Goal: Task Accomplishment & Management: Manage account settings

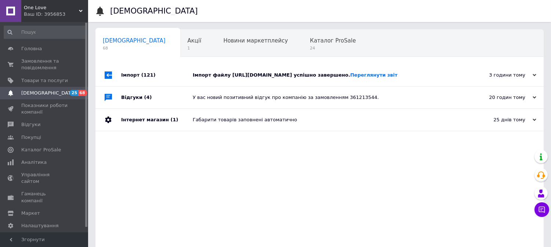
click at [81, 9] on icon at bounding box center [81, 11] width 4 height 4
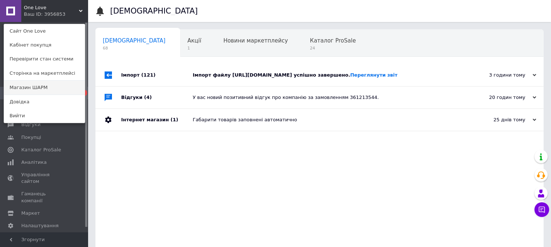
click at [42, 84] on link "Магазин ШАРМ" at bounding box center [44, 88] width 81 height 14
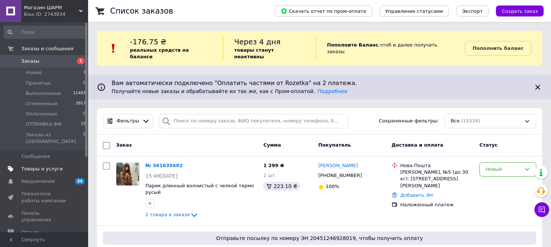
click at [36, 166] on span "Товары и услуги" at bounding box center [41, 169] width 41 height 7
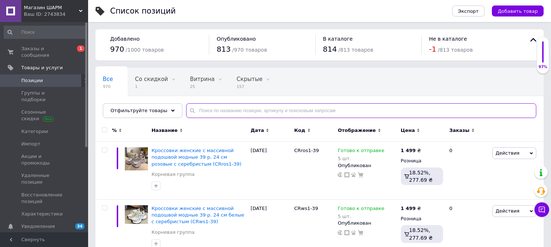
click at [304, 112] on input "text" at bounding box center [361, 111] width 350 height 15
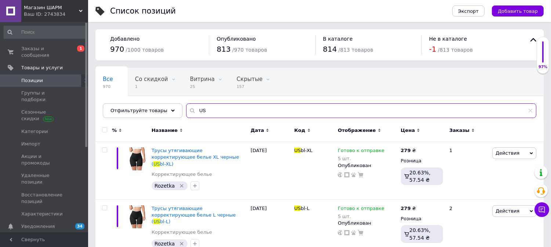
scroll to position [213, 0]
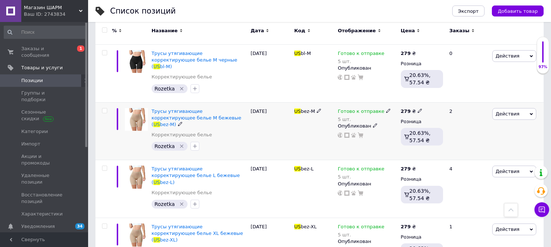
type input "US"
click at [373, 123] on icon at bounding box center [375, 125] width 4 height 4
click at [364, 135] on li "Скрытый" at bounding box center [366, 140] width 62 height 10
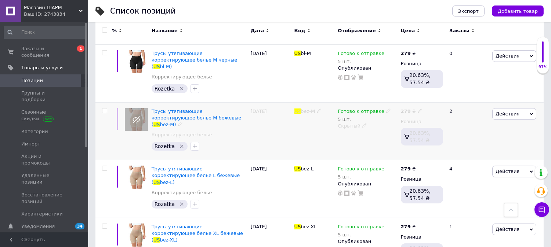
click at [362, 124] on use at bounding box center [364, 126] width 4 height 4
click at [346, 135] on li "Опубликован" at bounding box center [366, 140] width 62 height 10
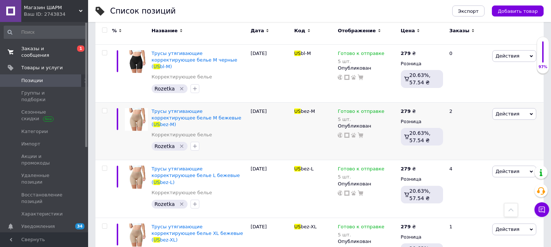
click at [50, 48] on span "Заказы и сообщения" at bounding box center [44, 52] width 47 height 13
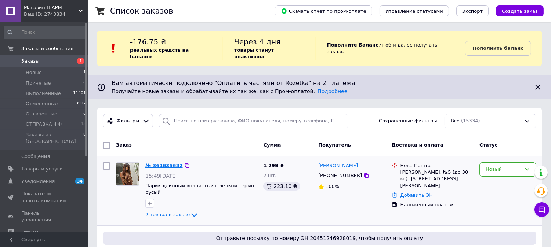
click at [163, 163] on link "№ 361635682" at bounding box center [163, 166] width 37 height 6
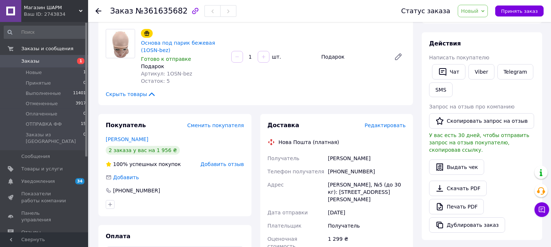
scroll to position [118, 0]
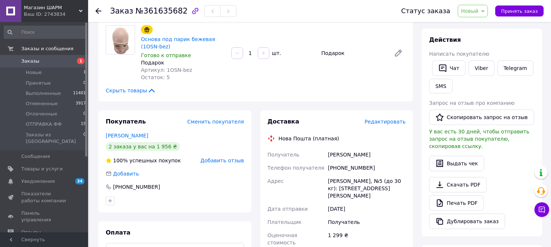
drag, startPoint x: 328, startPoint y: 155, endPoint x: 410, endPoint y: 150, distance: 82.7
copy div "олександр марущак"
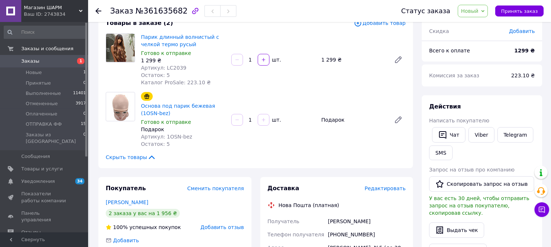
scroll to position [30, 0]
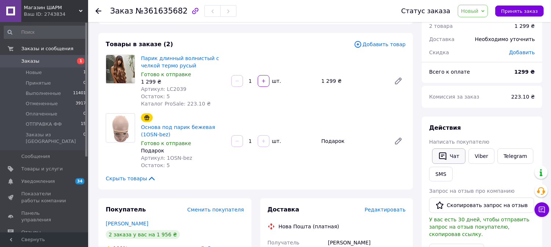
click at [456, 153] on button "Чат" at bounding box center [448, 156] width 33 height 15
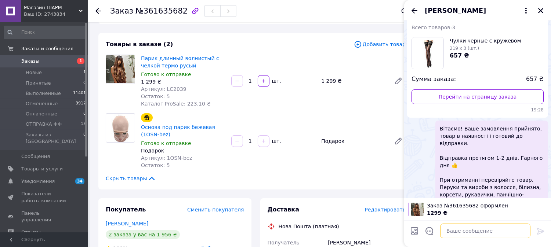
click at [451, 235] on textarea at bounding box center [485, 231] width 90 height 15
paste textarea "Вітаємо! Ваше замовлення прийнято, товар в наявності і готовий до відправки. Ві…"
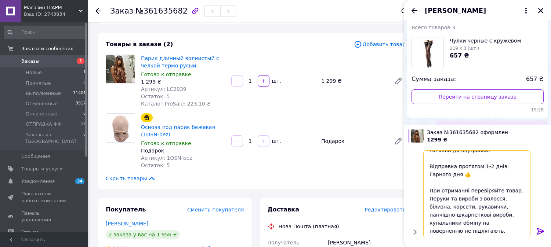
scroll to position [15, 0]
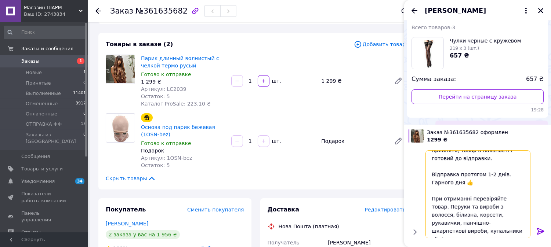
type textarea "Вітаємо! Ваше замовлення прийнято, товар в наявності і готовий до відправки. Ві…"
click at [541, 230] on icon at bounding box center [540, 231] width 7 height 7
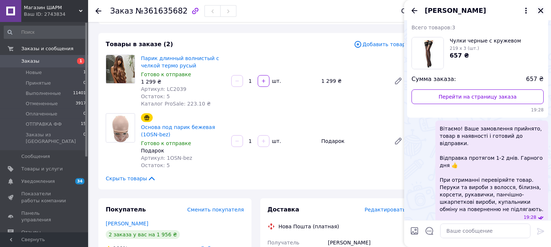
scroll to position [0, 0]
click at [541, 10] on icon "Закрыть" at bounding box center [540, 10] width 5 height 5
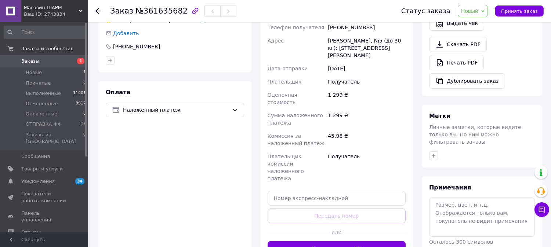
scroll to position [271, 0]
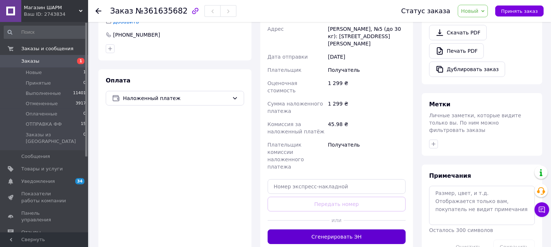
click at [396, 230] on button "Сгенерировать ЭН" at bounding box center [337, 237] width 138 height 15
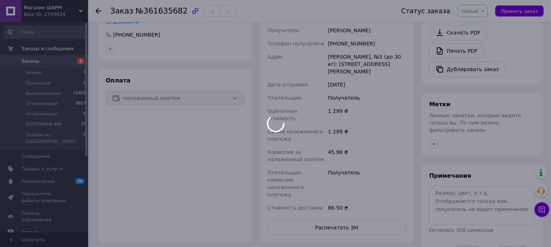
scroll to position [54, 0]
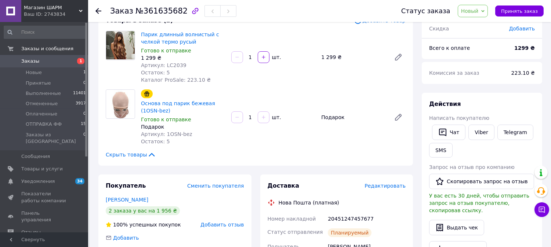
click at [488, 8] on span "Новый" at bounding box center [473, 11] width 30 height 12
click at [482, 66] on li "ОТПРАВКА ФФ" at bounding box center [479, 69] width 43 height 11
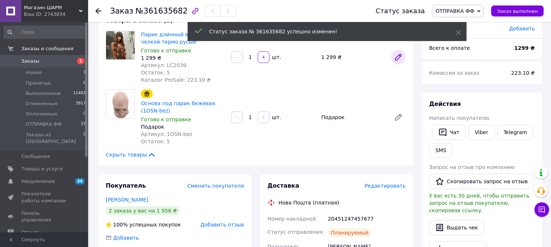
click at [395, 59] on icon at bounding box center [398, 57] width 6 height 6
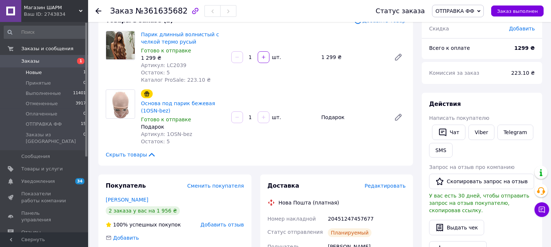
click at [29, 72] on span "Новые" at bounding box center [34, 72] width 16 height 7
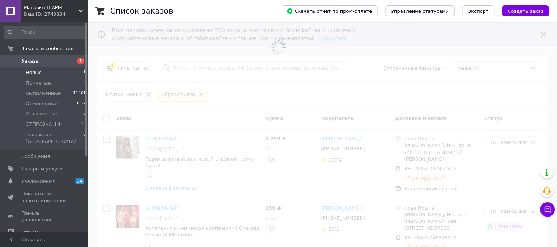
click at [26, 72] on span "Новые" at bounding box center [34, 72] width 16 height 7
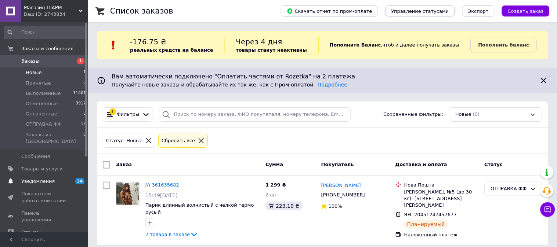
click at [28, 178] on span "Уведомления" at bounding box center [37, 181] width 33 height 7
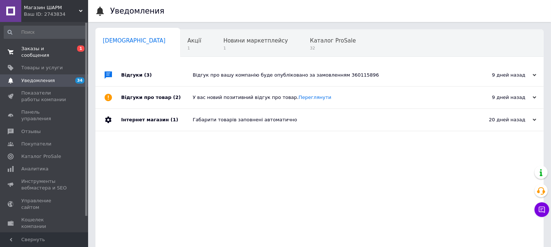
click at [47, 48] on span "Заказы и сообщения" at bounding box center [44, 52] width 47 height 13
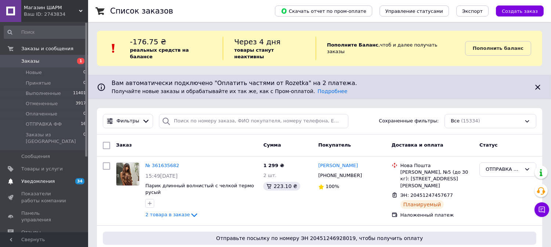
click at [28, 175] on link "Уведомления 34 0" at bounding box center [45, 181] width 90 height 12
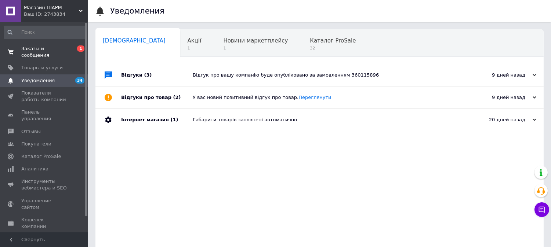
click at [50, 48] on span "Заказы и сообщения" at bounding box center [44, 52] width 47 height 13
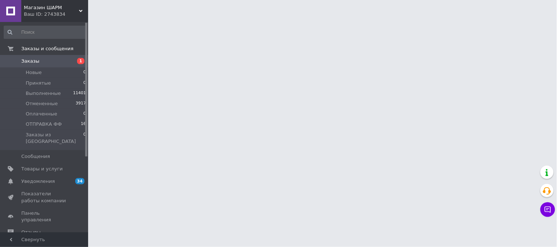
click at [80, 8] on div "Магазин ШАРМ Ваш ID: 2743834" at bounding box center [54, 11] width 67 height 22
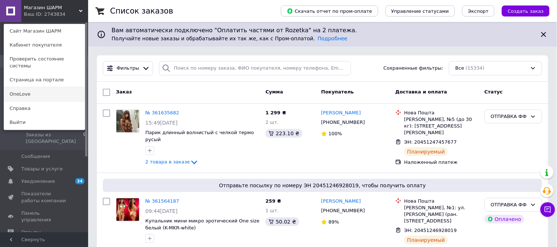
click at [44, 88] on link "OneLove" at bounding box center [44, 94] width 81 height 14
